Goal: Obtain resource: Obtain resource

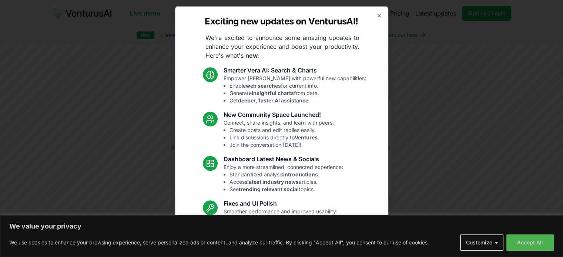
click at [379, 14] on div "Exciting new updates on VenturusAI! We're excited to announce some amazing upda…" at bounding box center [281, 128] width 213 height 245
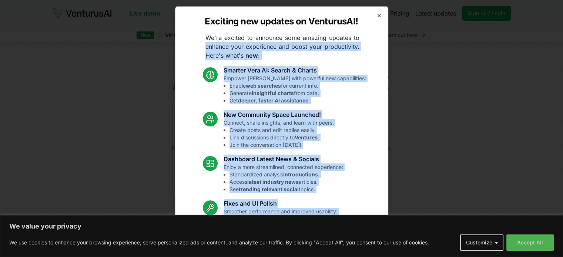
click at [374, 17] on div "Exciting new updates on VenturusAI! We're excited to announce some amazing upda…" at bounding box center [281, 128] width 213 height 245
click at [376, 15] on icon "button" at bounding box center [379, 15] width 6 height 6
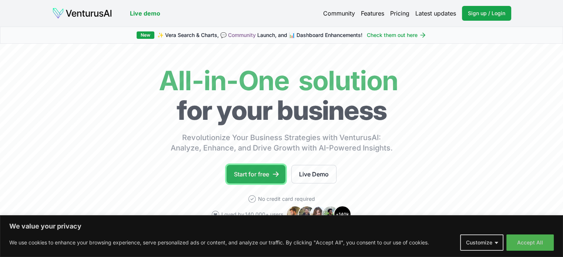
click at [245, 172] on link "Start for free" at bounding box center [256, 174] width 59 height 19
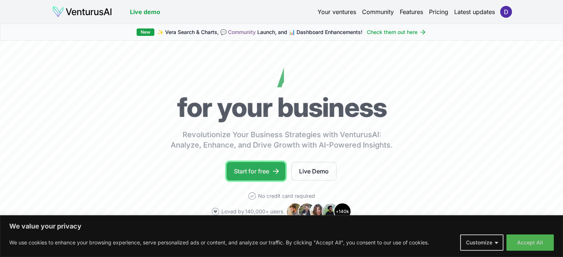
click at [278, 168] on icon at bounding box center [275, 171] width 7 height 7
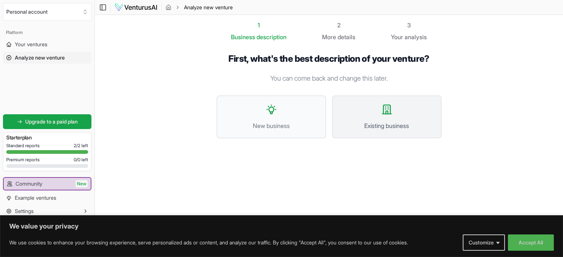
click at [379, 114] on button "Existing business" at bounding box center [387, 116] width 110 height 43
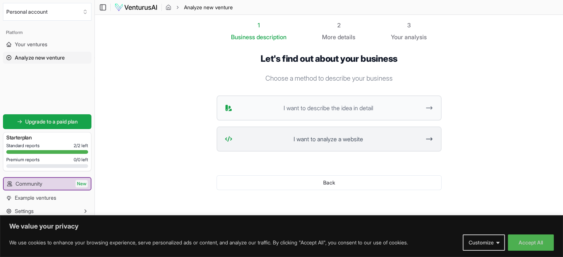
click at [365, 138] on span "I want to analyze a website" at bounding box center [327, 139] width 185 height 9
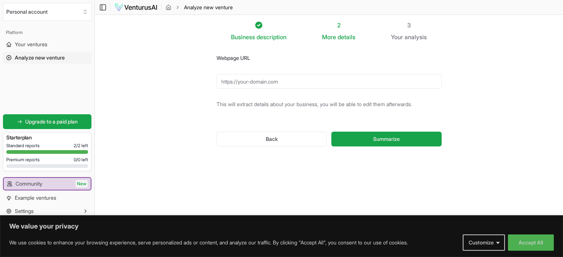
click at [250, 80] on input "Webpage URL" at bounding box center [329, 81] width 225 height 15
paste input "[URL][DOMAIN_NAME]"
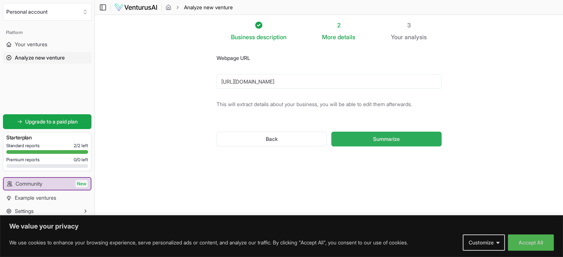
type input "[URL][DOMAIN_NAME]"
click at [384, 139] on span "Summarize" at bounding box center [386, 138] width 27 height 7
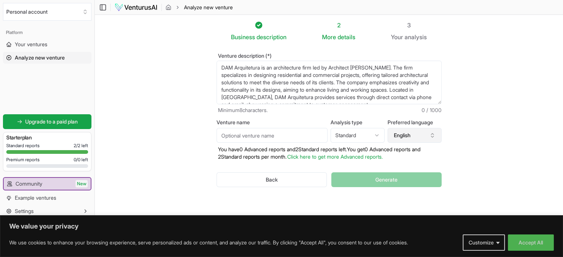
click at [399, 133] on button "English" at bounding box center [415, 135] width 54 height 15
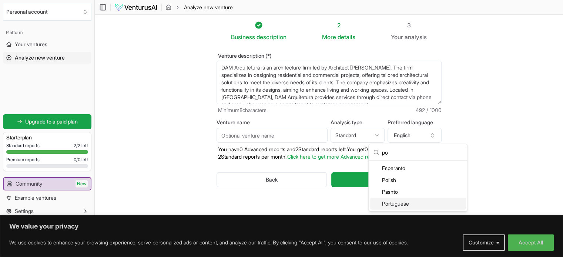
type input "po"
click at [404, 204] on div "Portuguese" at bounding box center [417, 204] width 95 height 12
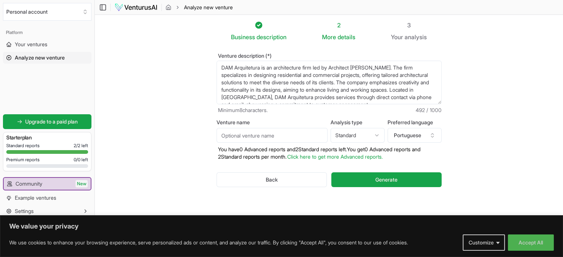
click at [355, 134] on html "We value your privacy We use cookies to enhance your browsing experience, serve…" at bounding box center [281, 128] width 563 height 257
click at [507, 160] on html "We value your privacy We use cookies to enhance your browsing experience, serve…" at bounding box center [281, 128] width 563 height 257
click at [427, 181] on button "Generate" at bounding box center [386, 179] width 110 height 15
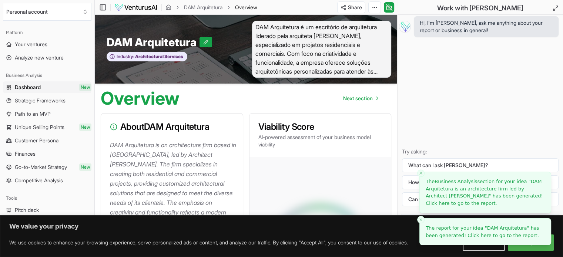
click at [467, 237] on span "The report for your idea " DAM Arquitetura " has been generated! Click here to …" at bounding box center [482, 231] width 113 height 13
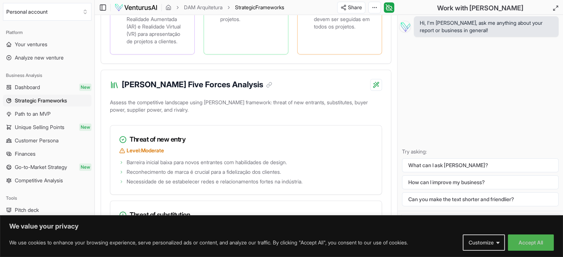
scroll to position [1184, 0]
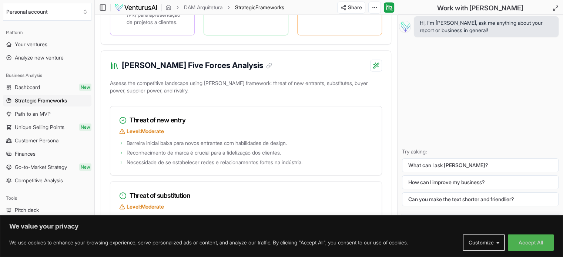
click at [531, 242] on button "Accept All" at bounding box center [531, 243] width 46 height 16
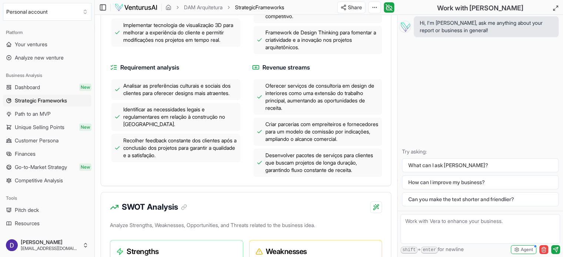
scroll to position [369, 0]
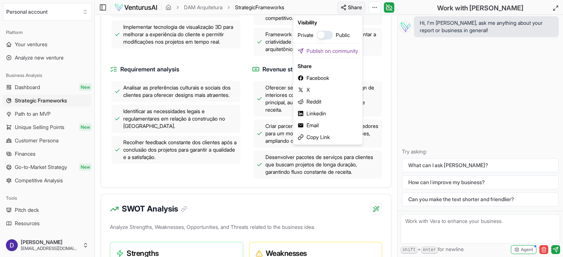
click at [330, 137] on div "Copy Link" at bounding box center [328, 137] width 66 height 12
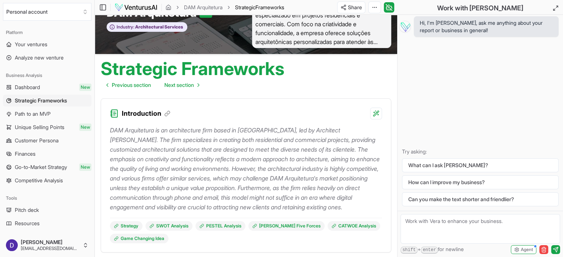
scroll to position [0, 0]
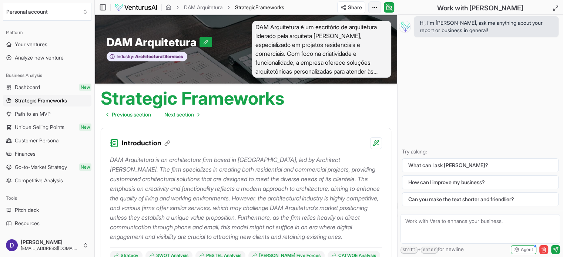
click at [376, 7] on html "We value your privacy We use cookies to enhance your browsing experience, serve…" at bounding box center [281, 128] width 563 height 257
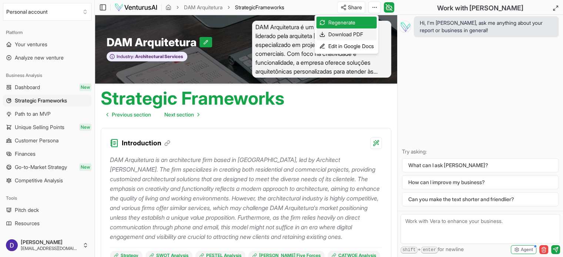
click at [360, 33] on div "Download PDF" at bounding box center [346, 34] width 60 height 12
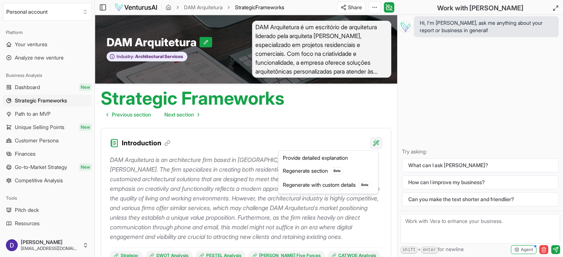
click at [377, 143] on html "We value your privacy We use cookies to enhance your browsing experience, serve…" at bounding box center [281, 128] width 563 height 257
click at [242, 140] on html "We value your privacy We use cookies to enhance your browsing experience, serve…" at bounding box center [281, 128] width 563 height 257
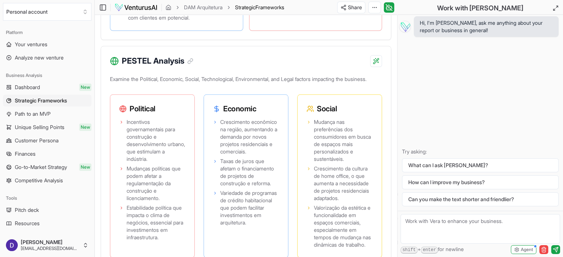
scroll to position [888, 0]
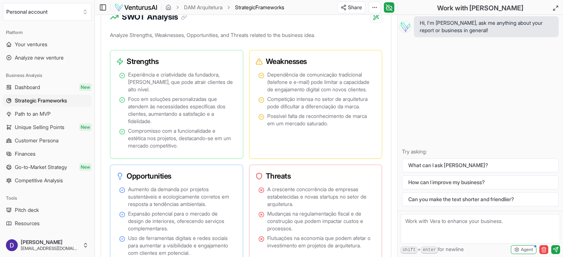
scroll to position [666, 0]
